Goal: Navigation & Orientation: Find specific page/section

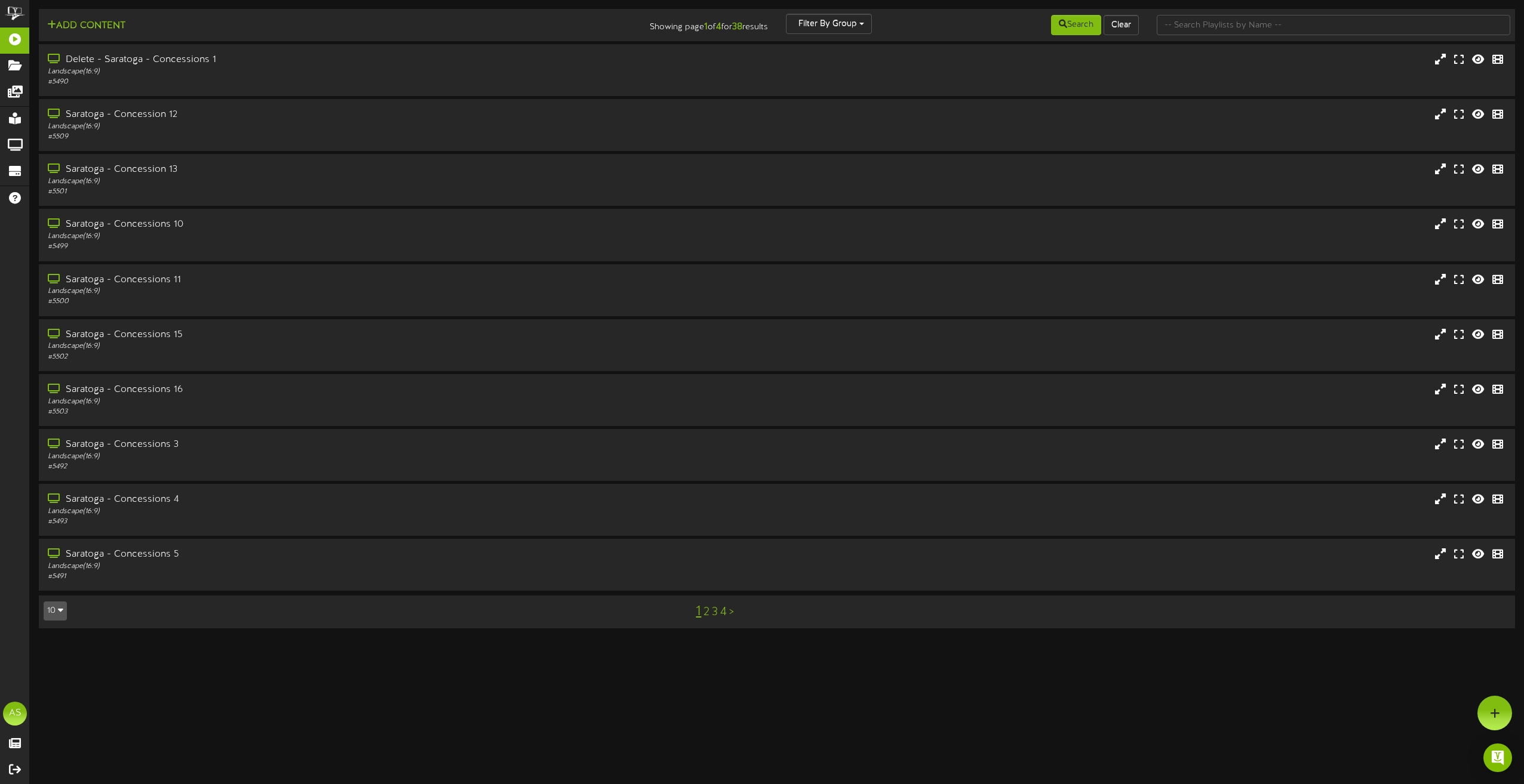
click at [733, 611] on link ">" at bounding box center [731, 612] width 4 height 13
click at [143, 501] on div "Saratoga Hallway Trailers 2" at bounding box center [345, 500] width 599 height 14
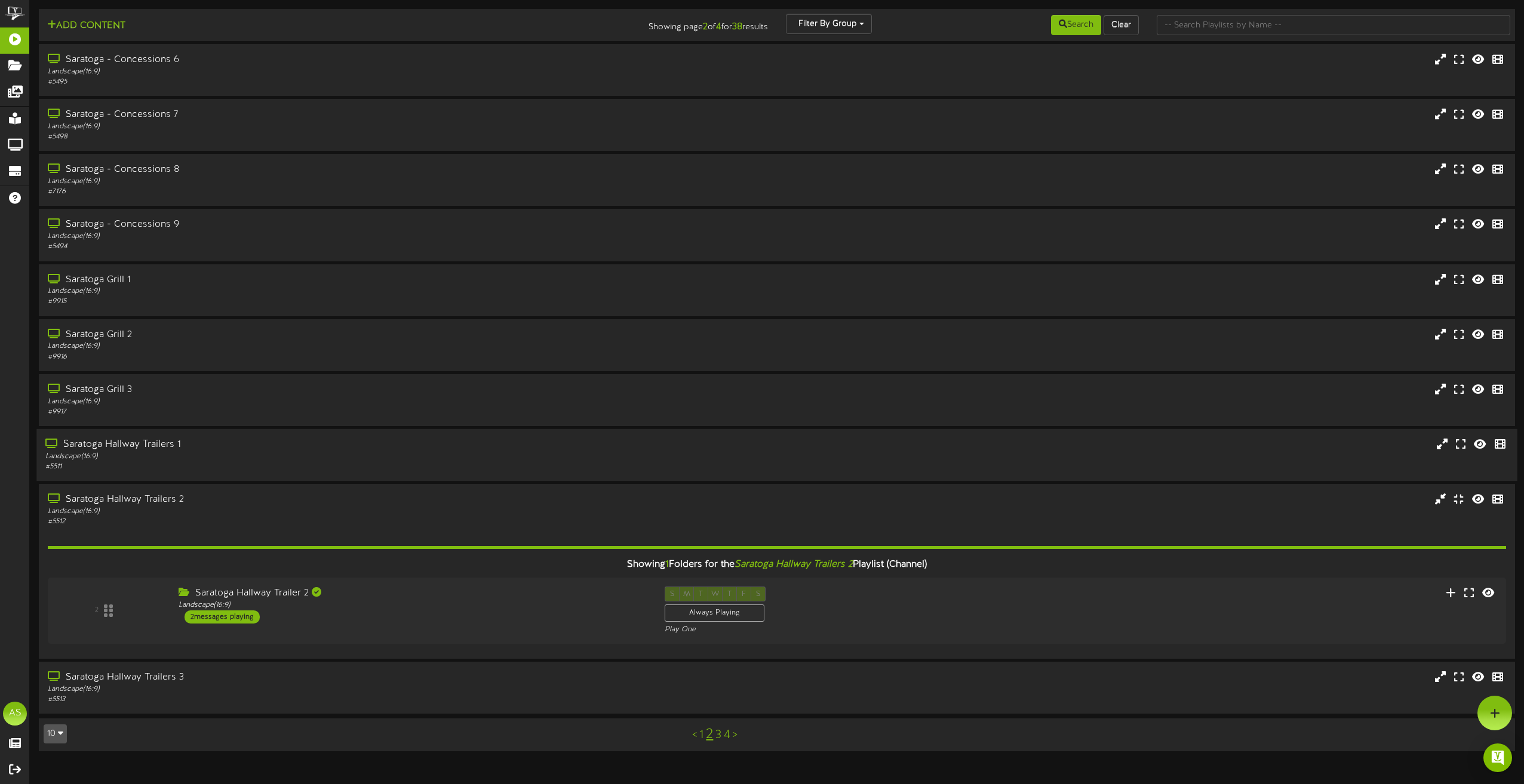
click at [354, 457] on div "Landscape ( 16:9 )" at bounding box center [345, 457] width 599 height 10
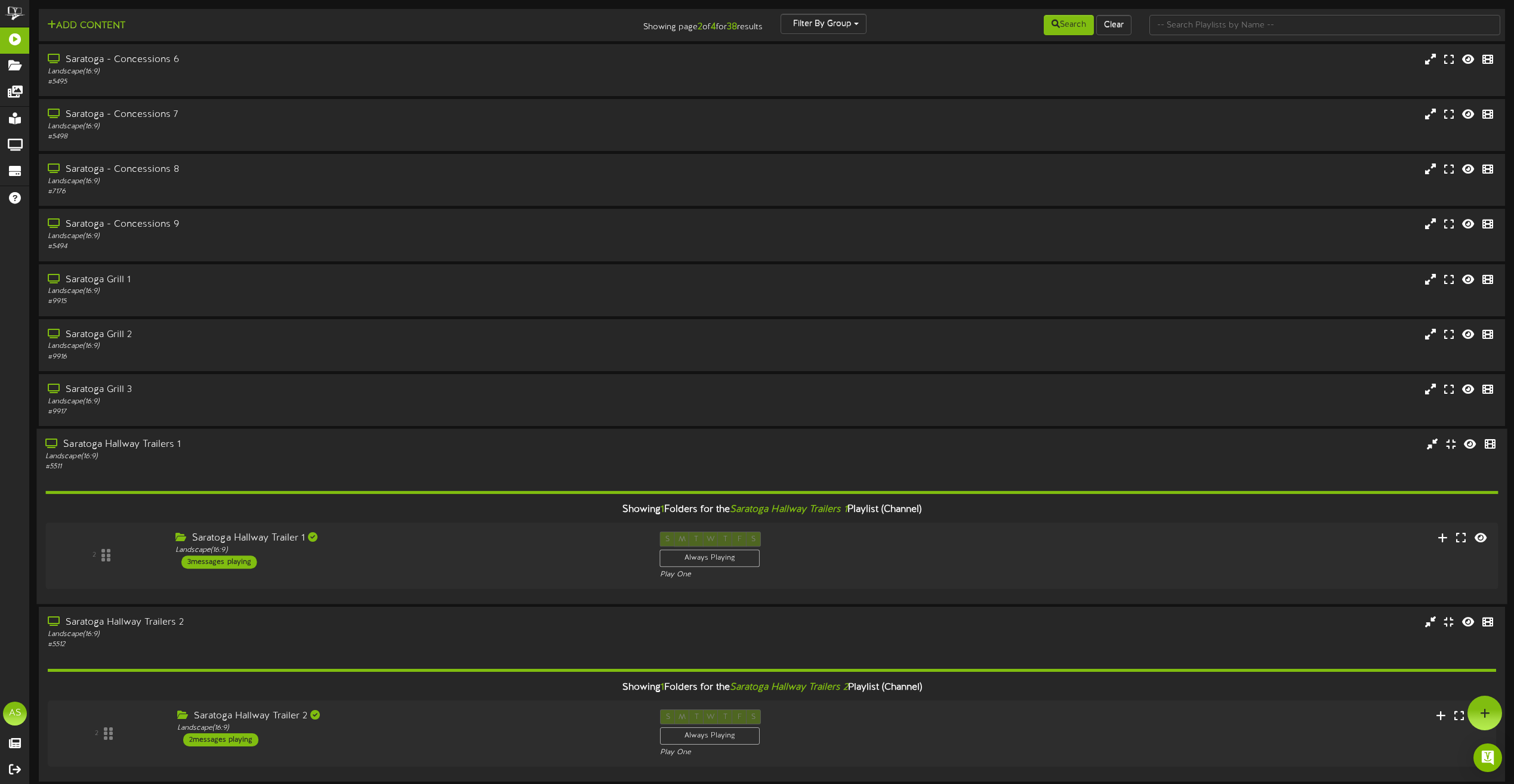
click at [354, 457] on div "Landscape ( 16:9 )" at bounding box center [343, 456] width 595 height 10
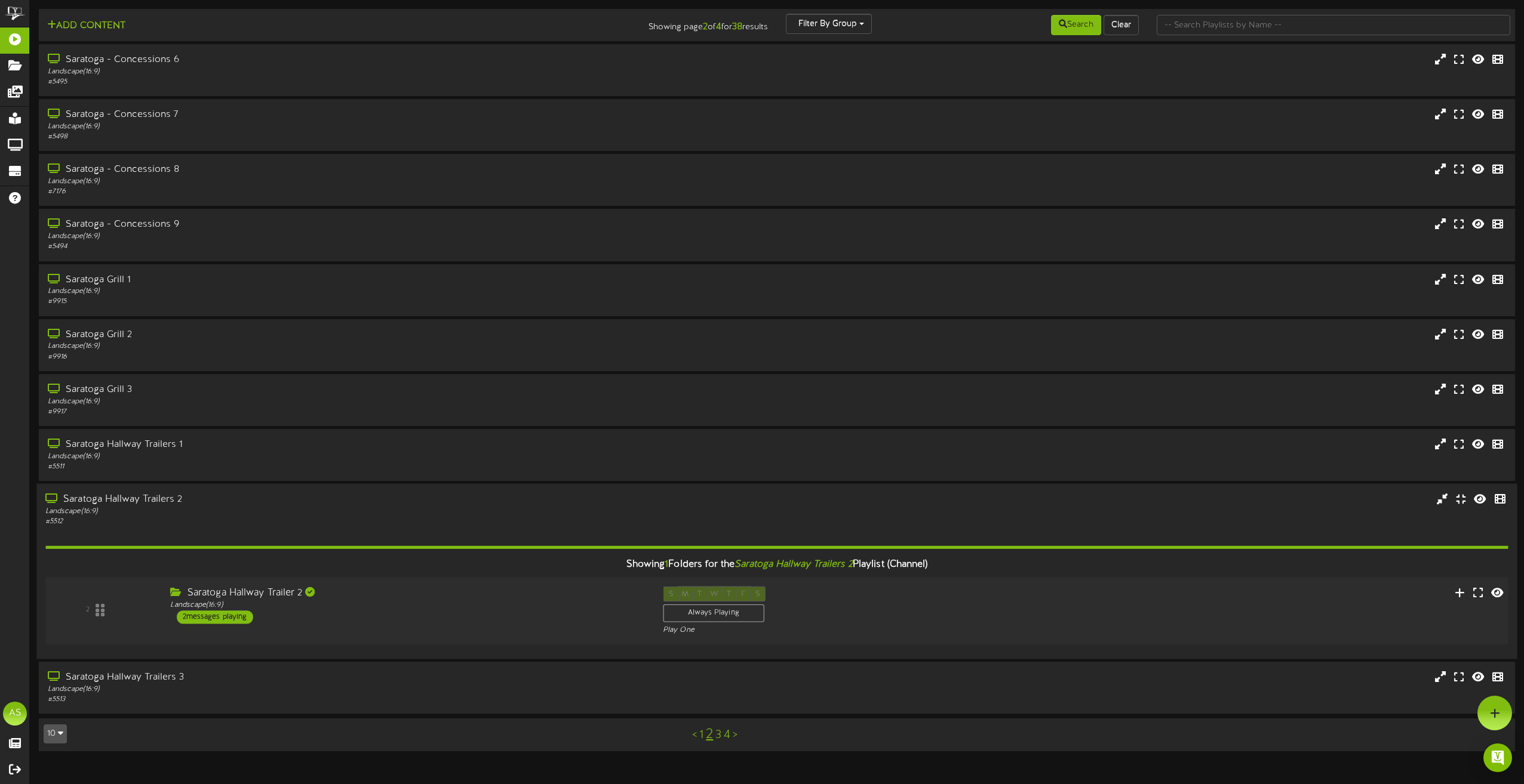
click at [96, 611] on div "2" at bounding box center [99, 611] width 105 height 48
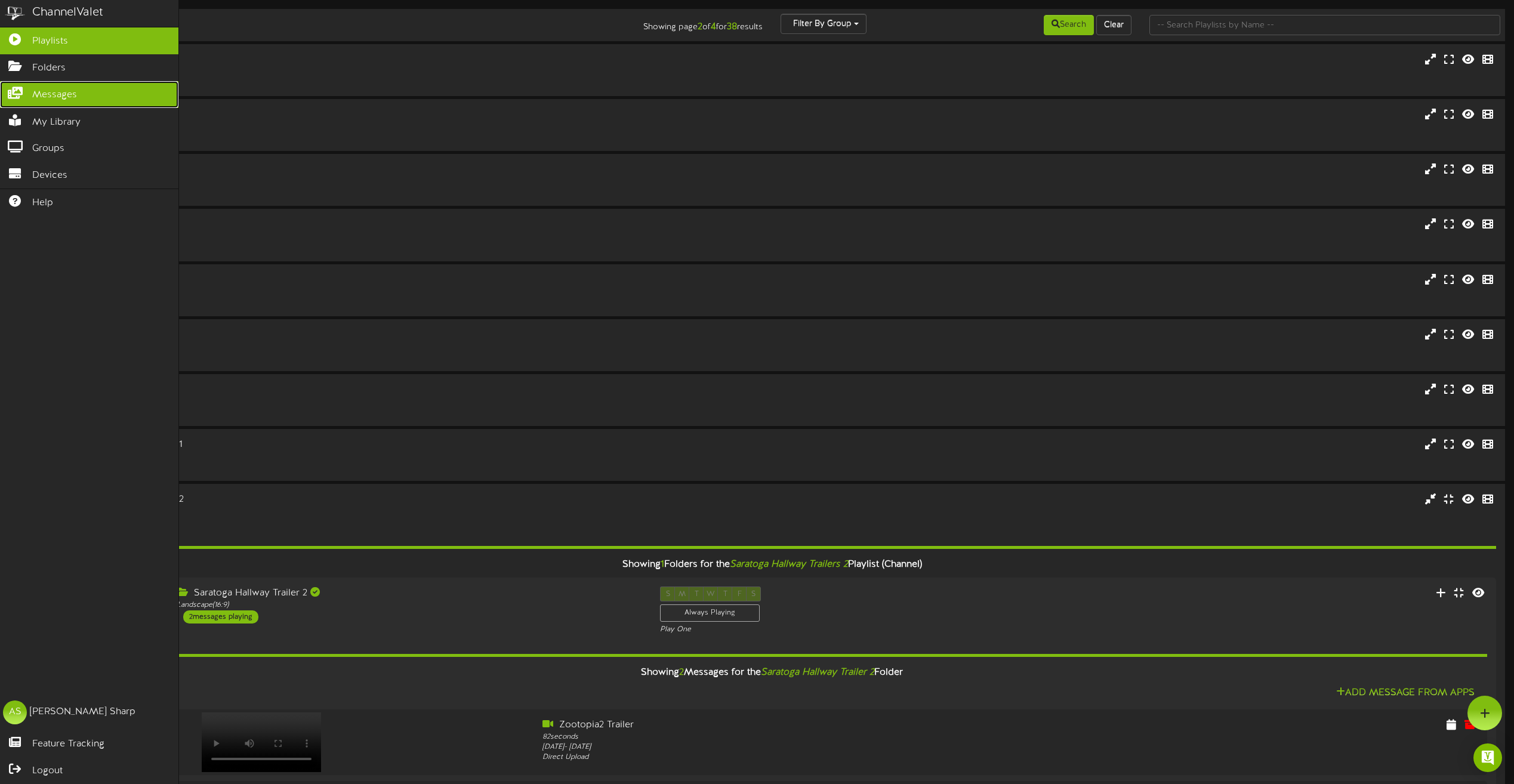
click at [90, 91] on link "Messages" at bounding box center [89, 94] width 179 height 27
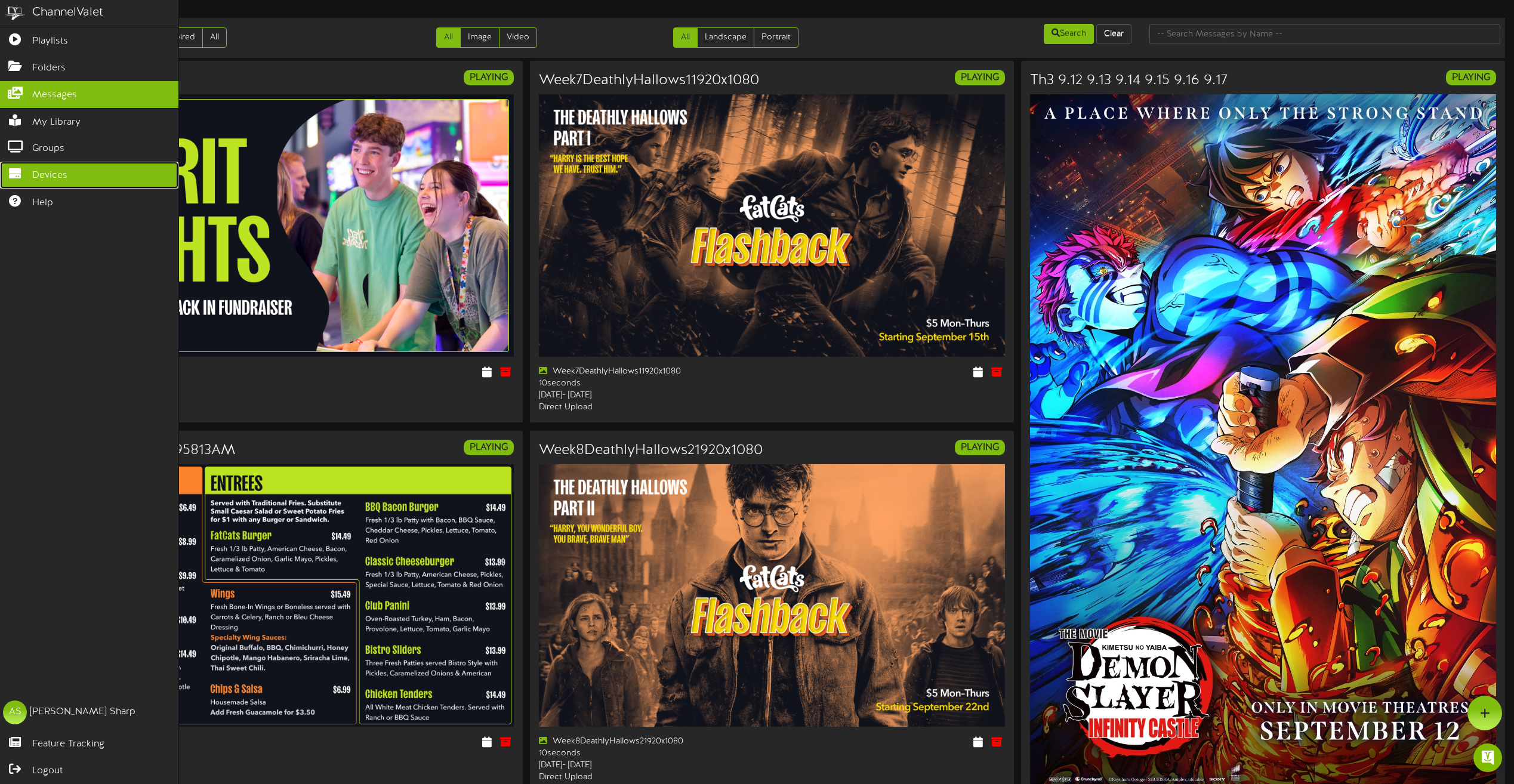
click at [72, 170] on link "Devices" at bounding box center [89, 175] width 179 height 27
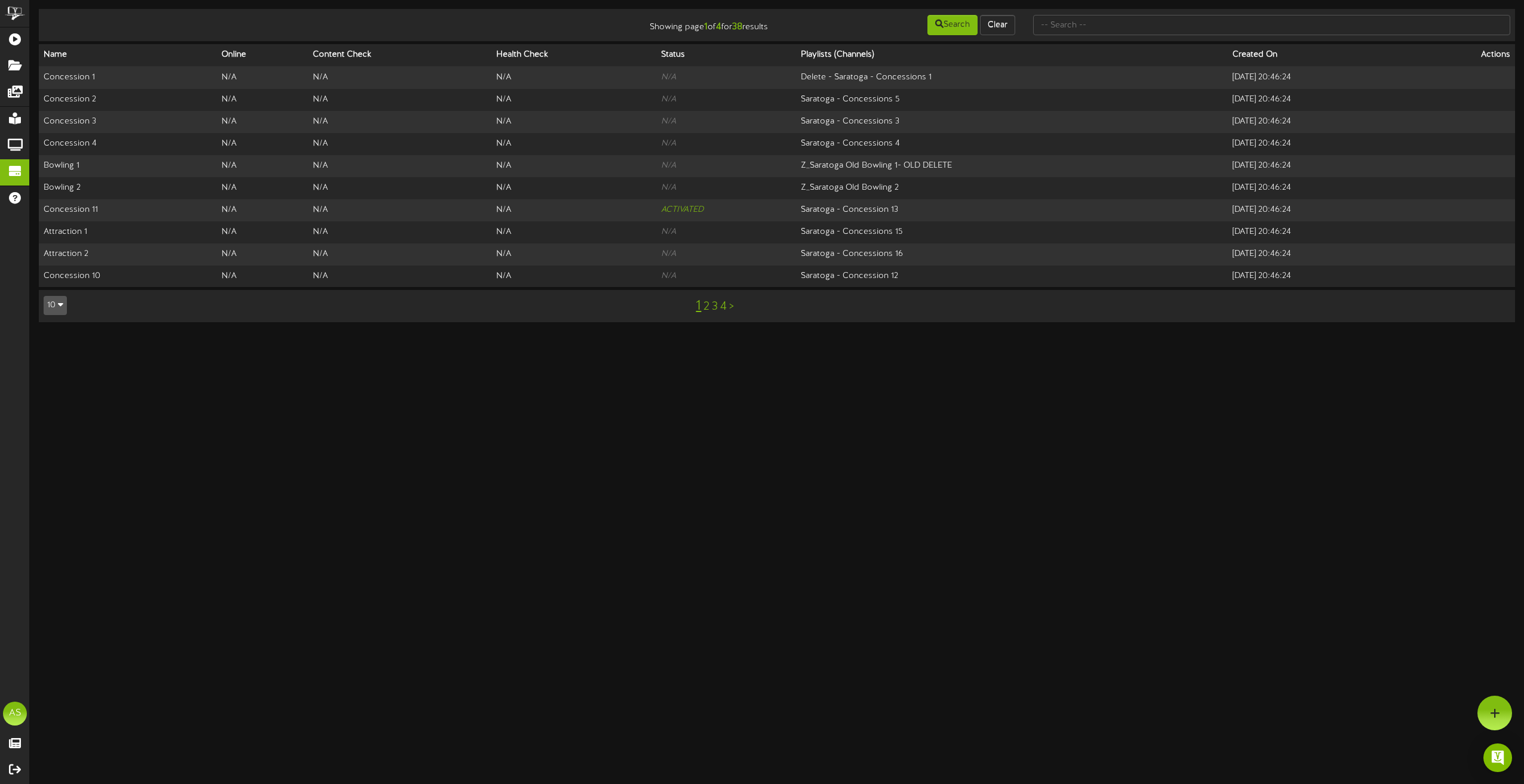
click at [732, 309] on link ">" at bounding box center [731, 307] width 4 height 13
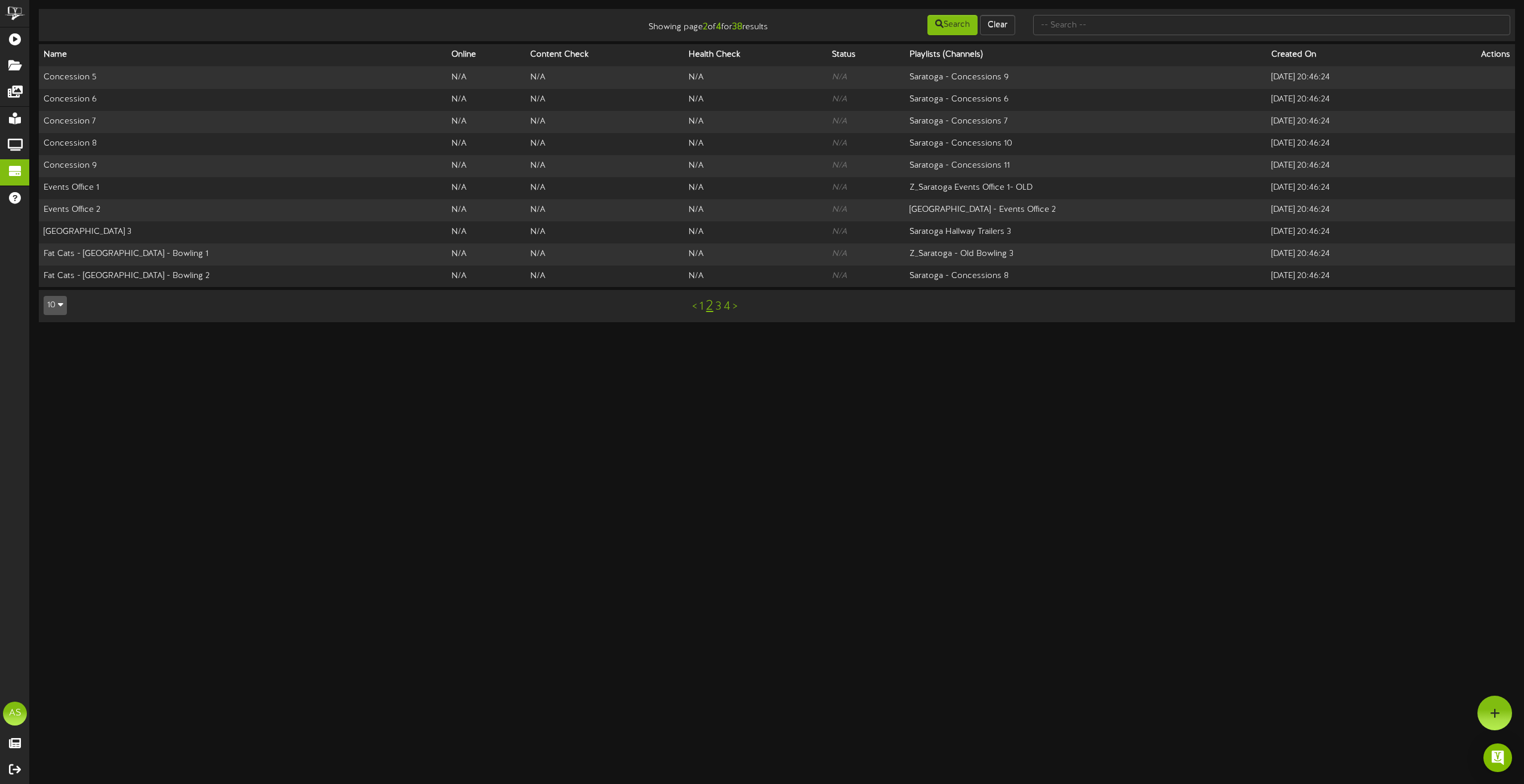
click at [736, 306] on link ">" at bounding box center [735, 307] width 4 height 13
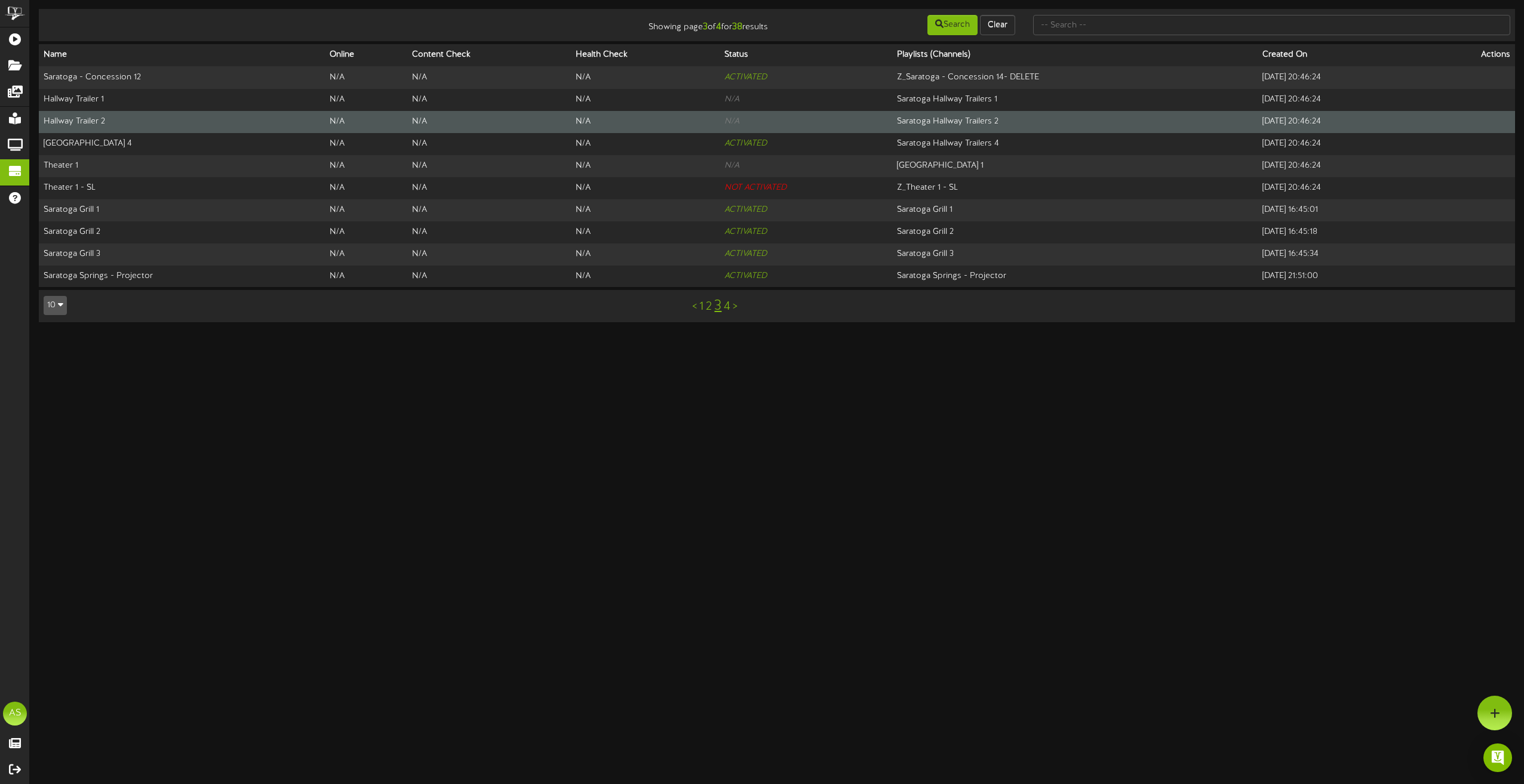
click at [1463, 123] on td at bounding box center [1468, 122] width 94 height 22
